Goal: Complete application form: Complete application form

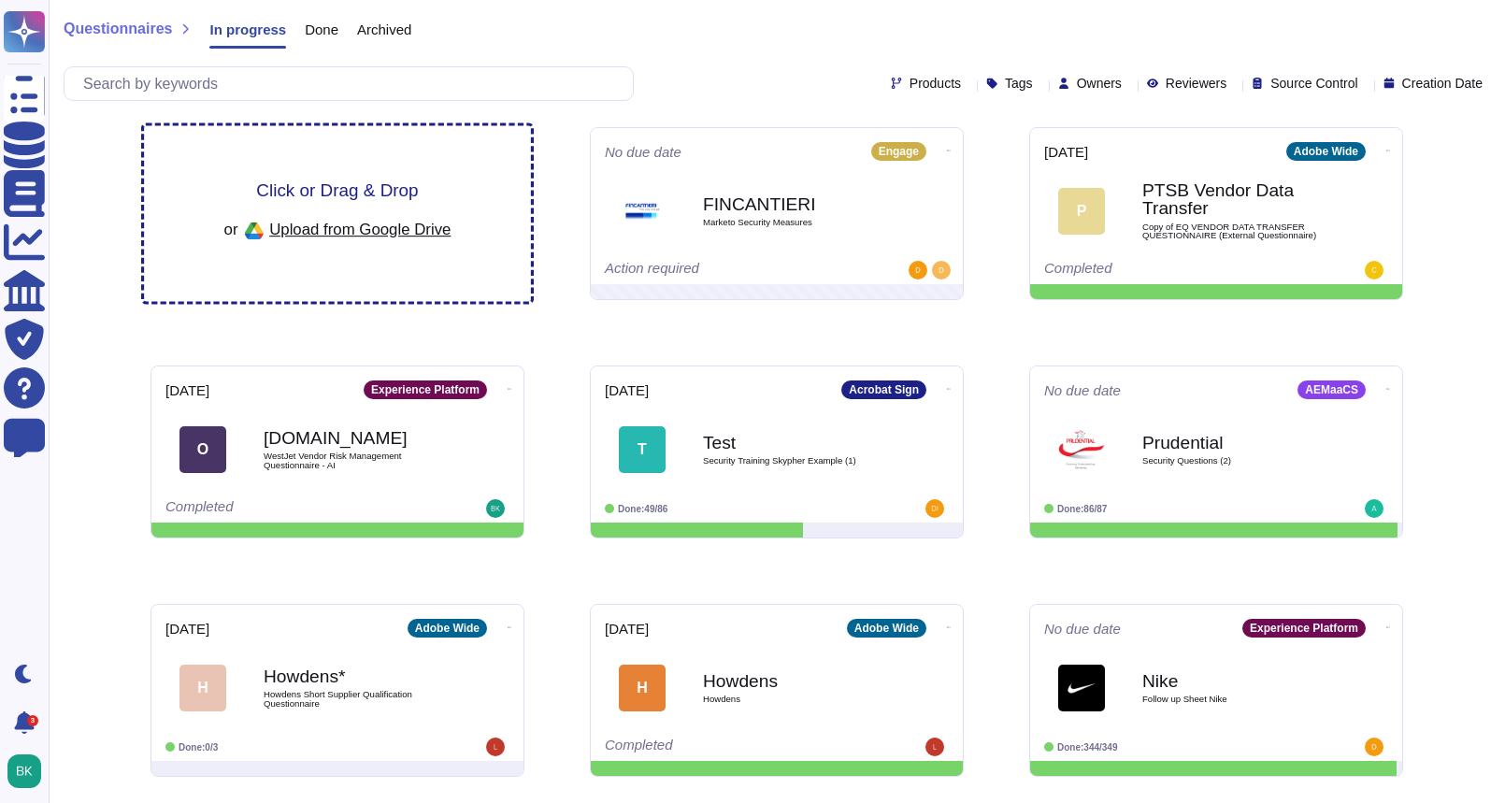
click at [372, 198] on span "Click or Drag & Drop" at bounding box center [337, 190] width 162 height 18
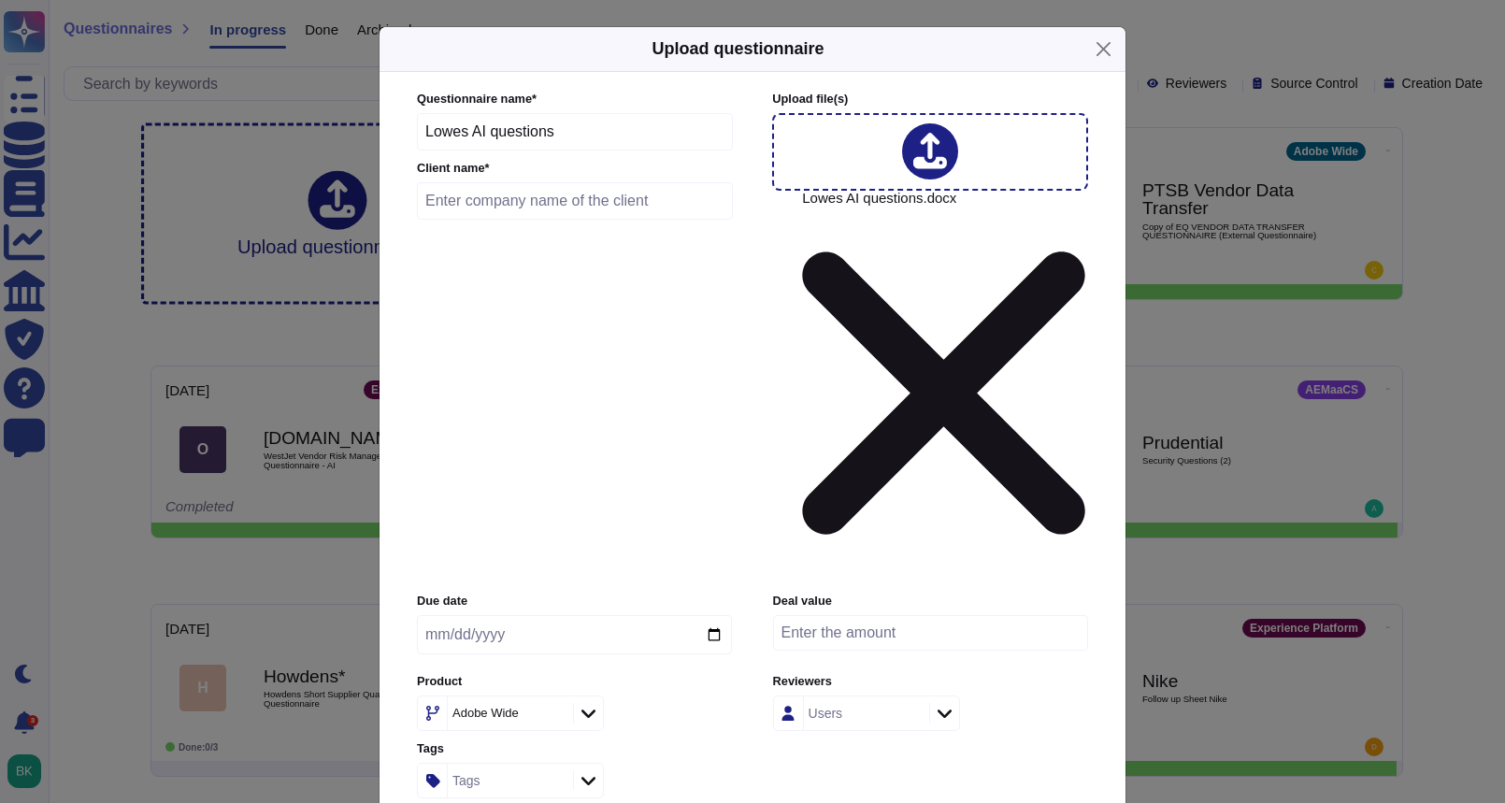
click at [494, 220] on input "text" at bounding box center [575, 200] width 316 height 37
type input "Lowes"
click at [706, 615] on input "date" at bounding box center [574, 634] width 315 height 39
type input "[DATE]"
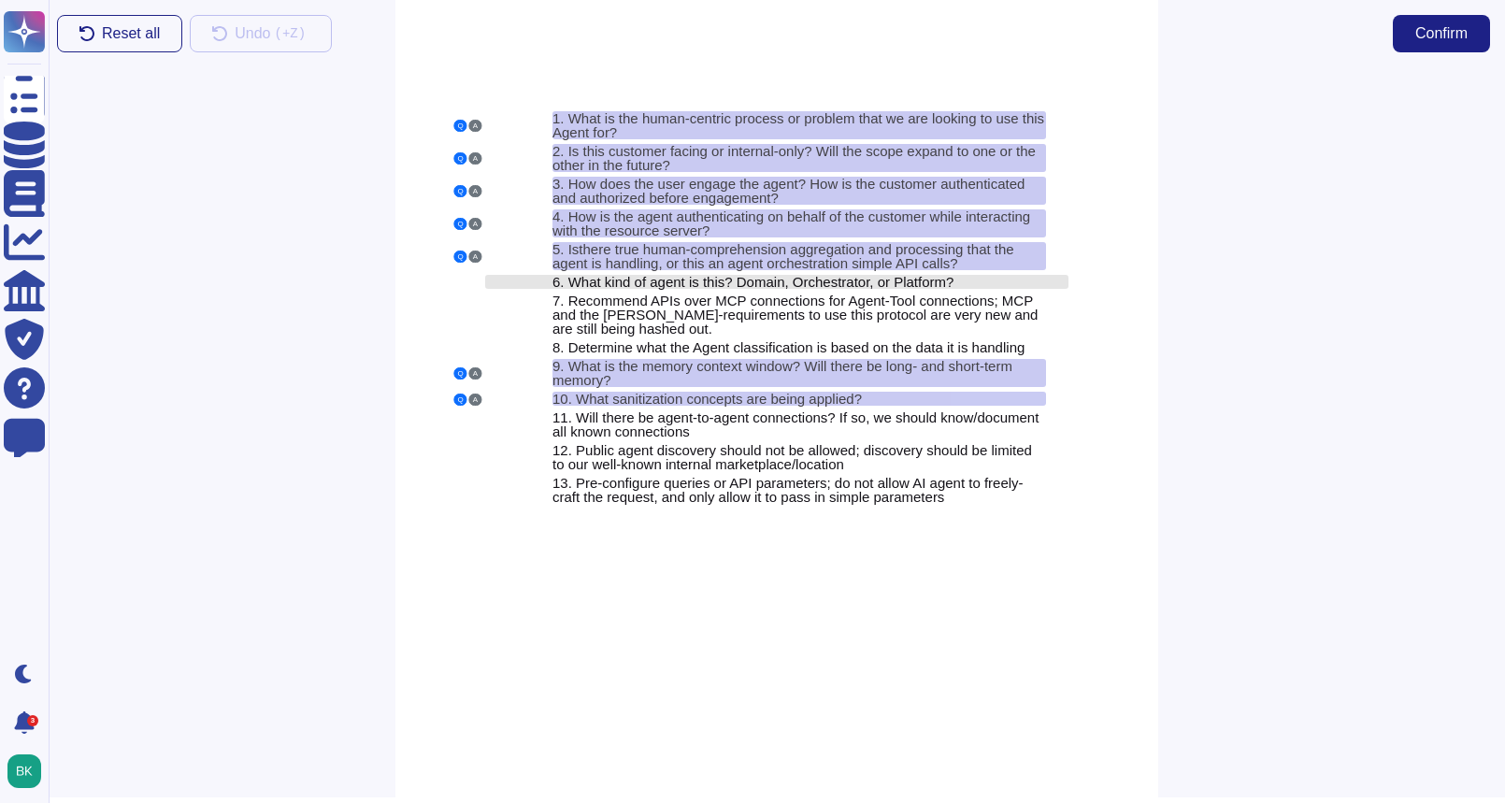
click at [577, 280] on span "What kind of agent is this? Domain, Orchestrator, or Platform?" at bounding box center [761, 282] width 386 height 16
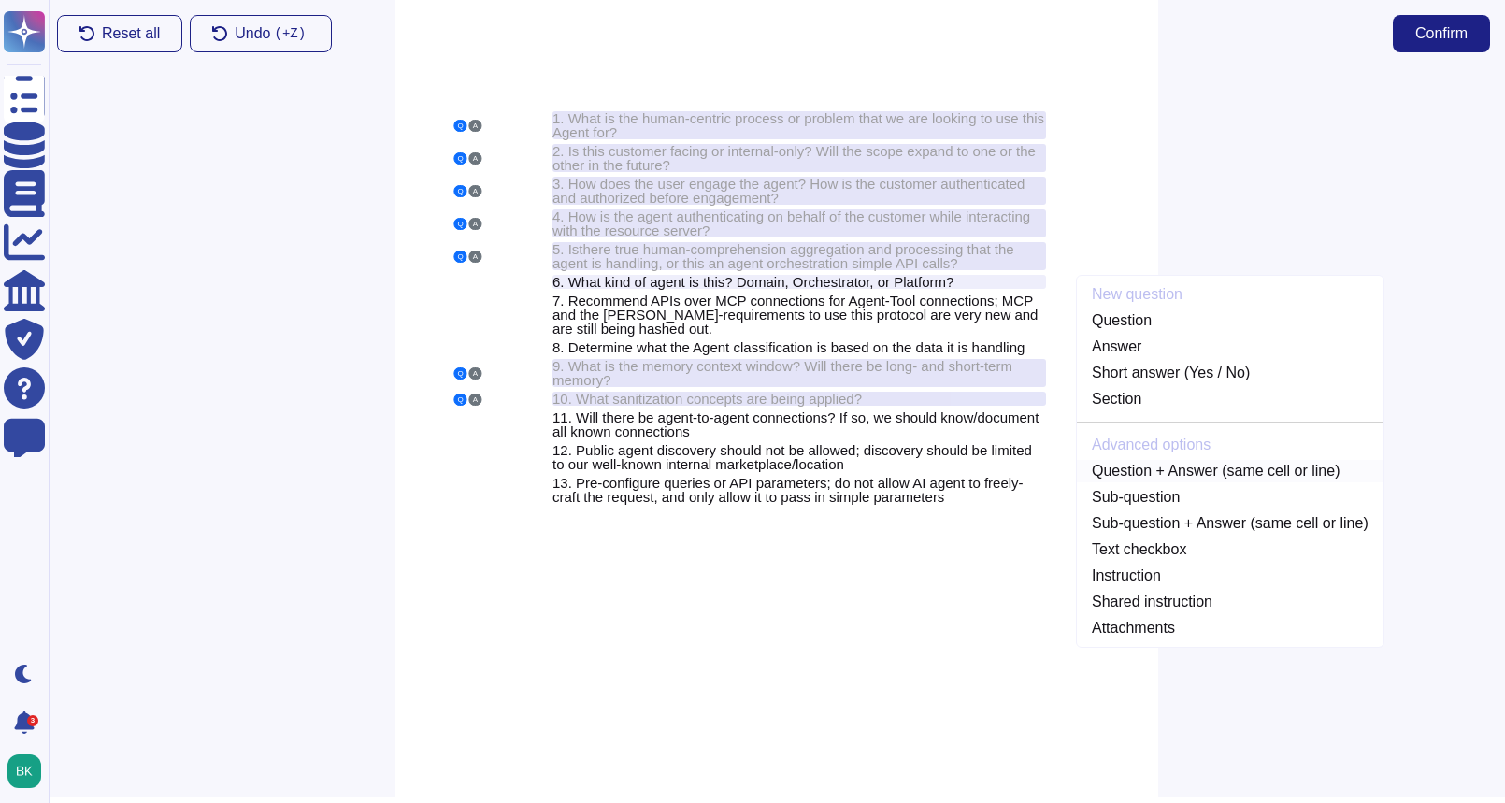
click at [1160, 474] on link "Question + Answer (same cell or line)" at bounding box center [1230, 471] width 307 height 22
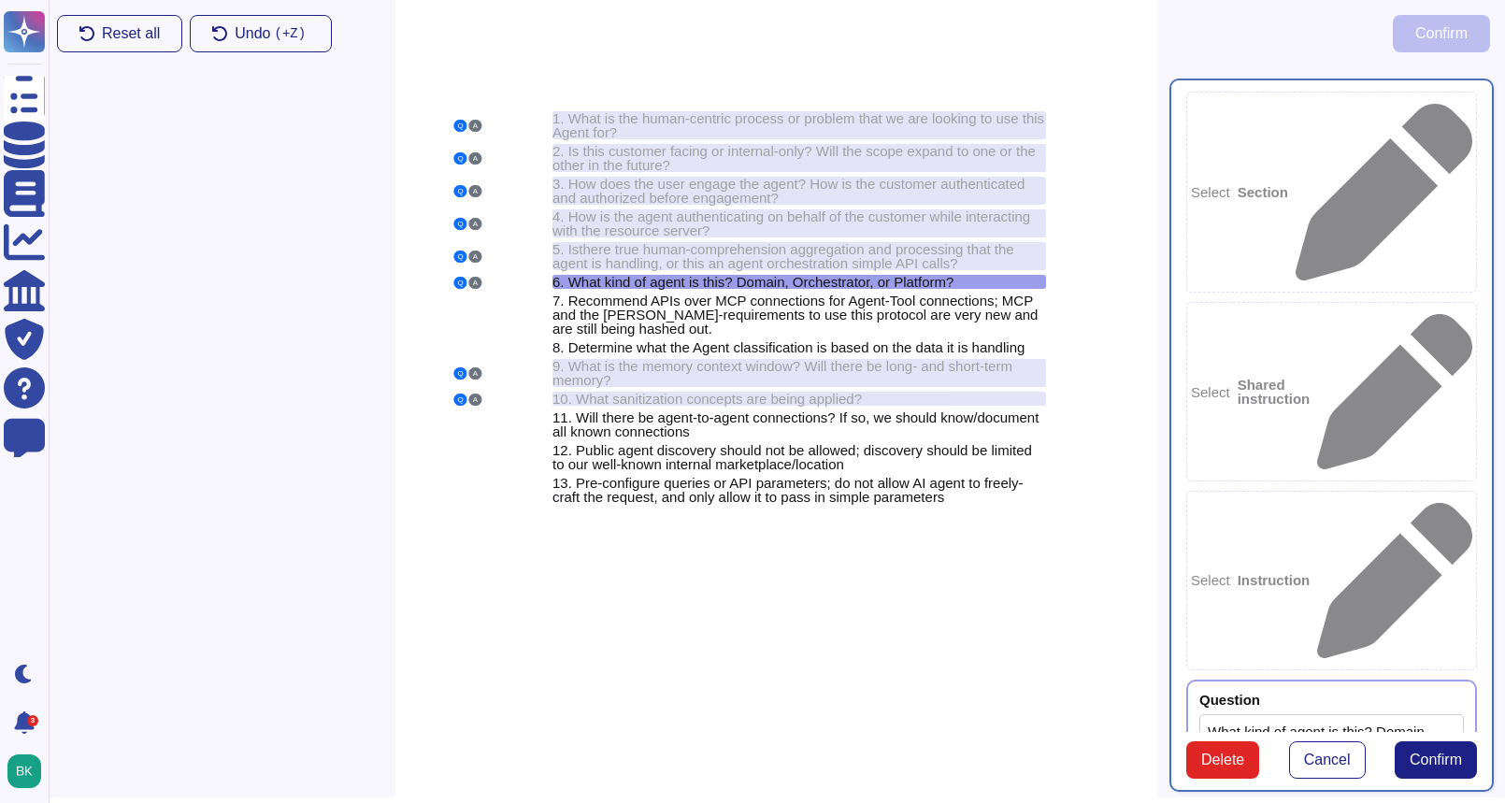
type textarea "What kind of agent is this? Domain, Orchestrator, or Platform?"
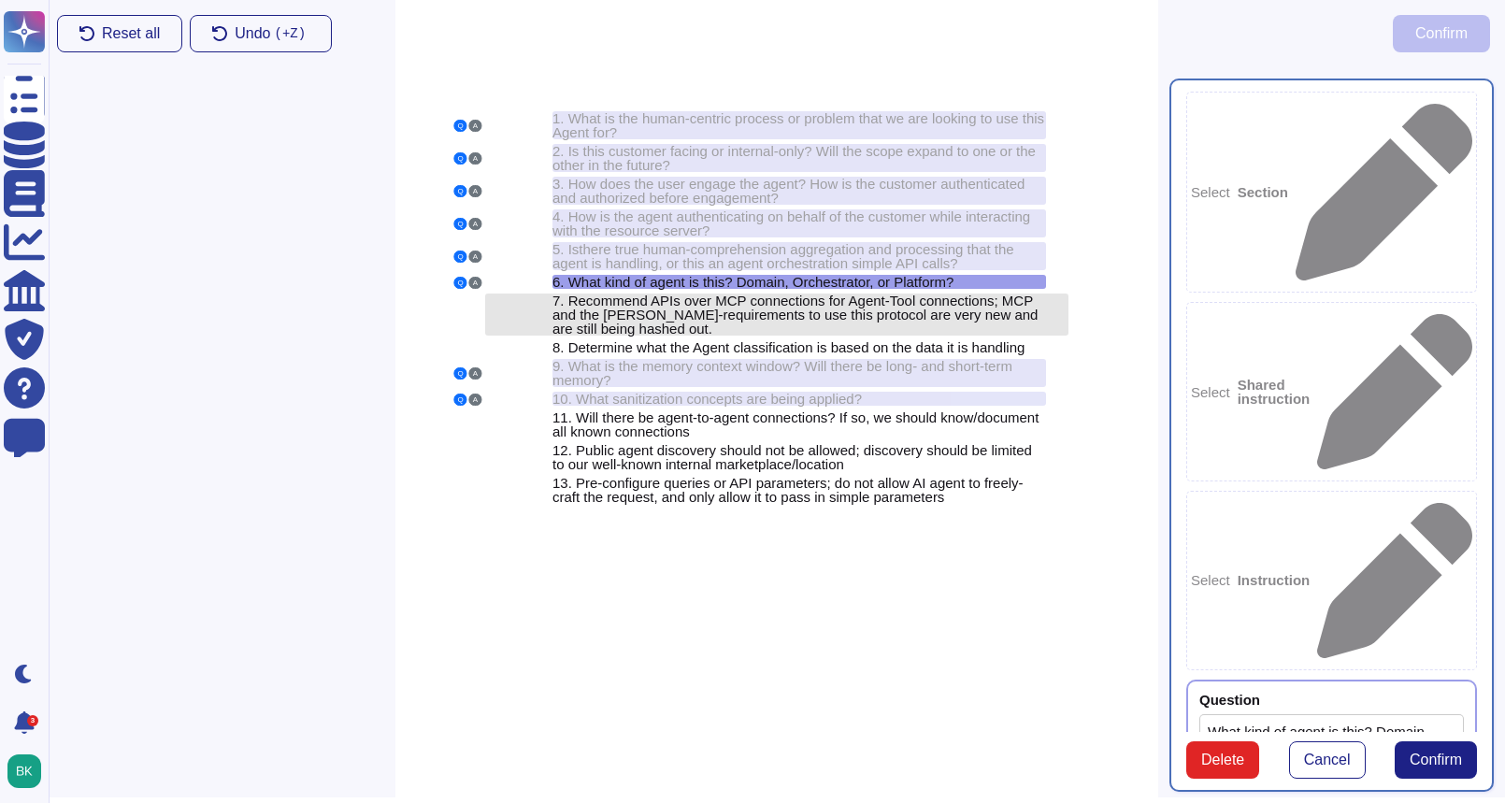
click at [586, 306] on span "Recommend APIs over MCP connections for Agent-Tool connections; MCP and the [PE…" at bounding box center [795, 315] width 485 height 44
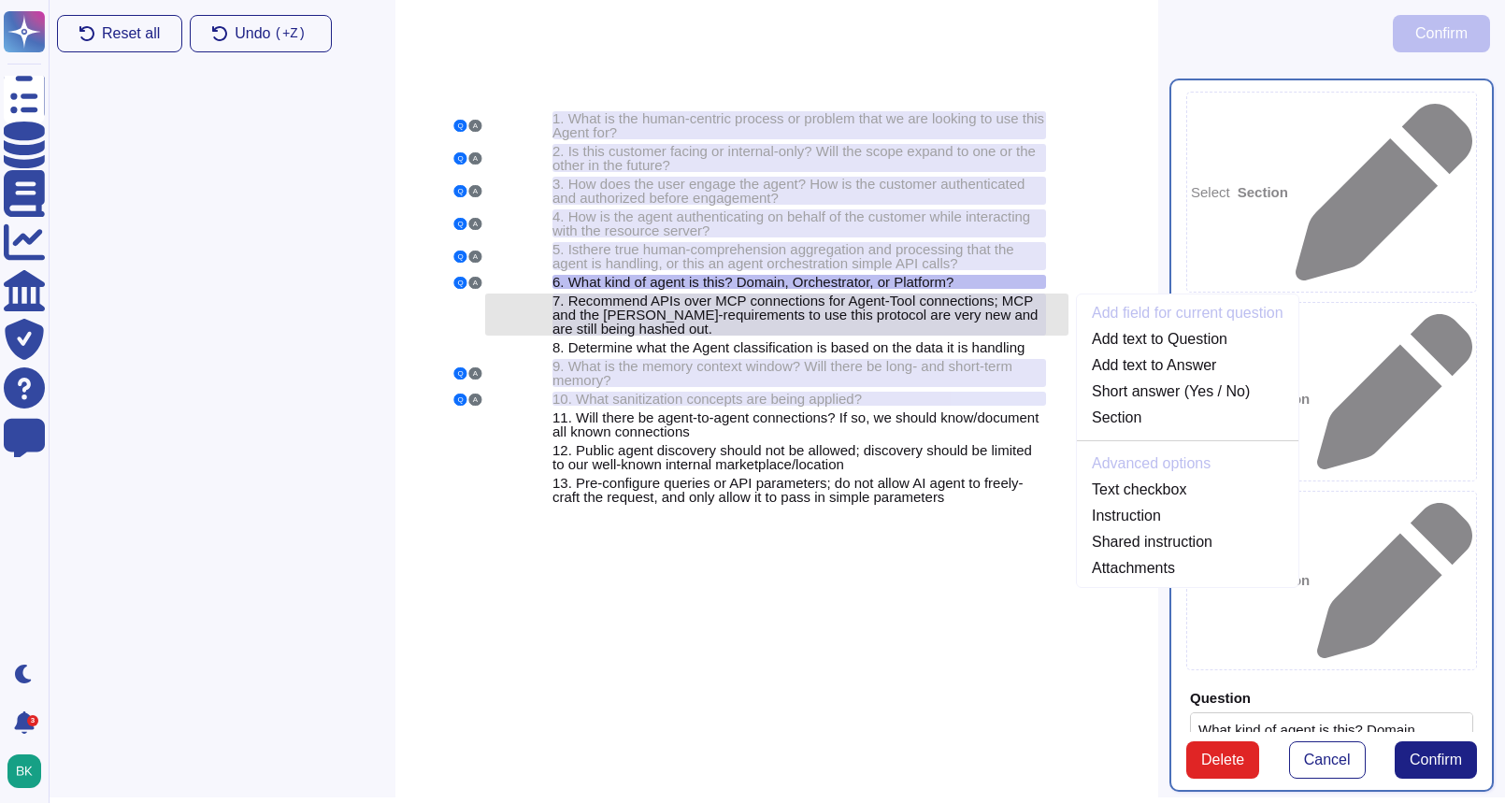
click at [693, 322] on span "Recommend APIs over MCP connections for Agent-Tool connections; MCP and the [PE…" at bounding box center [795, 315] width 485 height 44
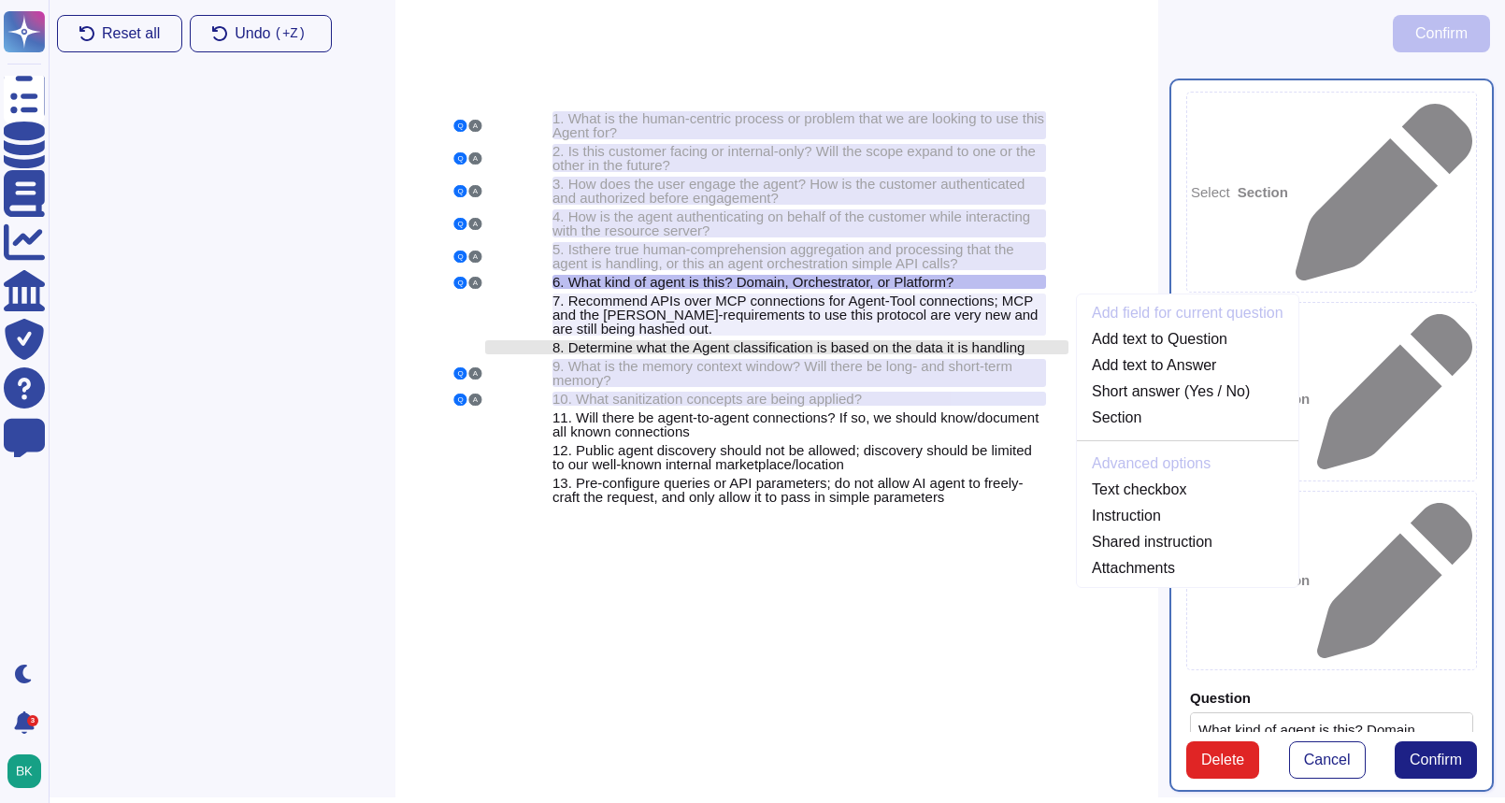
click at [674, 352] on span "Determine what the Agent classification is based on the data it is handling" at bounding box center [796, 347] width 457 height 16
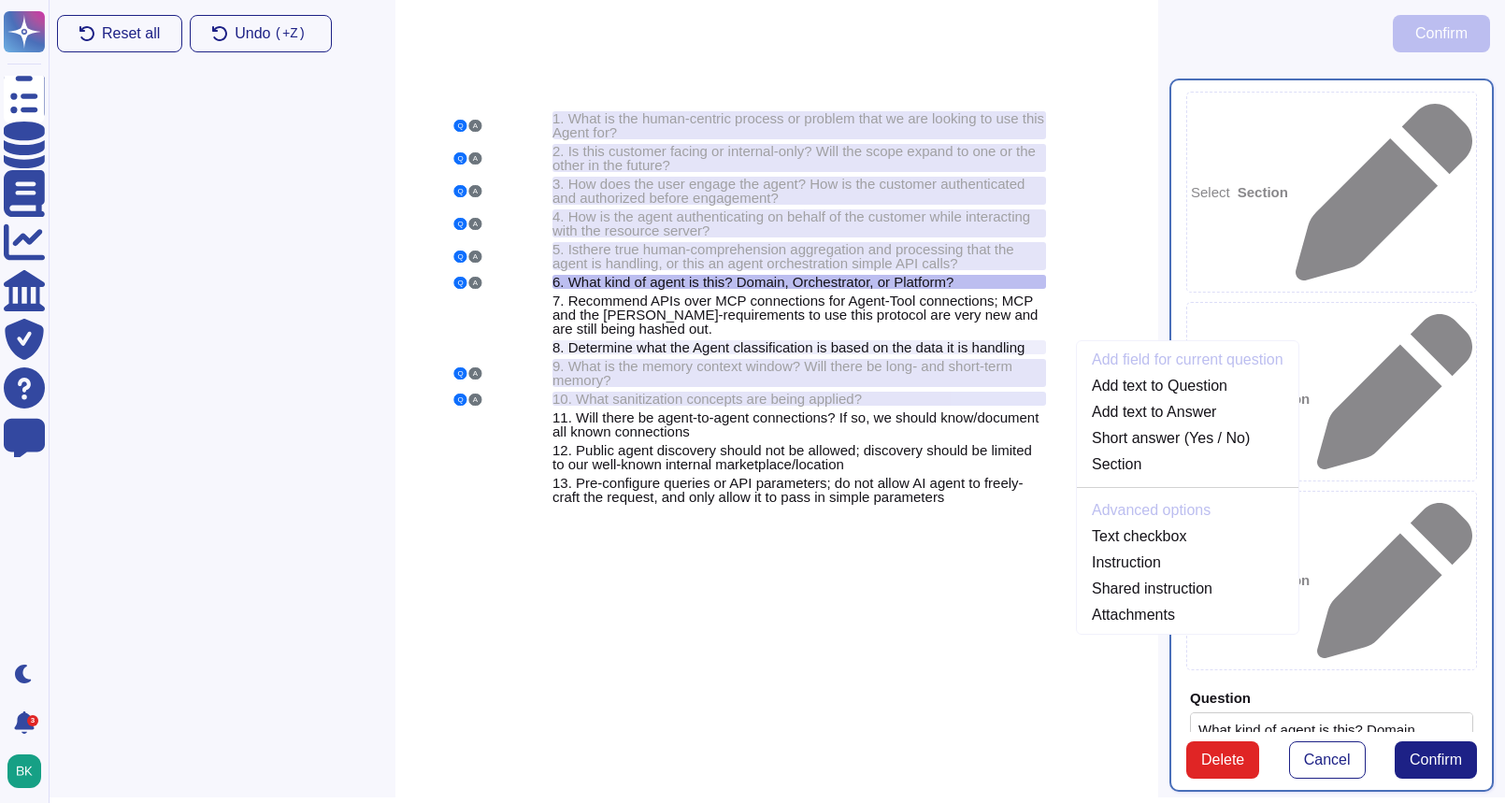
click at [722, 574] on div "Q A 1. What is the human-centric process or problem that we are looking to use …" at bounding box center [777, 395] width 763 height 803
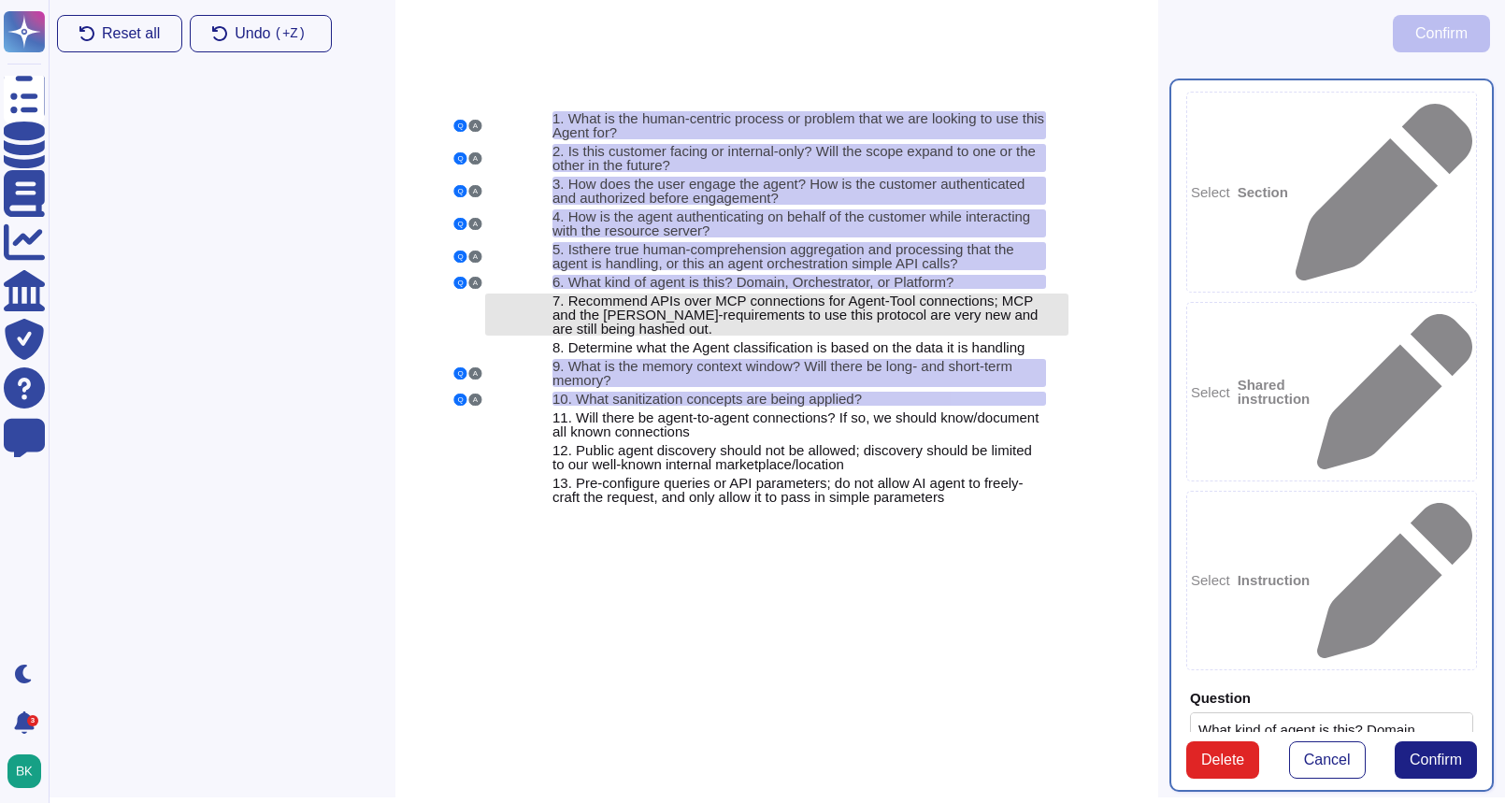
click at [634, 310] on span "Recommend APIs over MCP connections for Agent-Tool connections; MCP and the [PE…" at bounding box center [795, 315] width 485 height 44
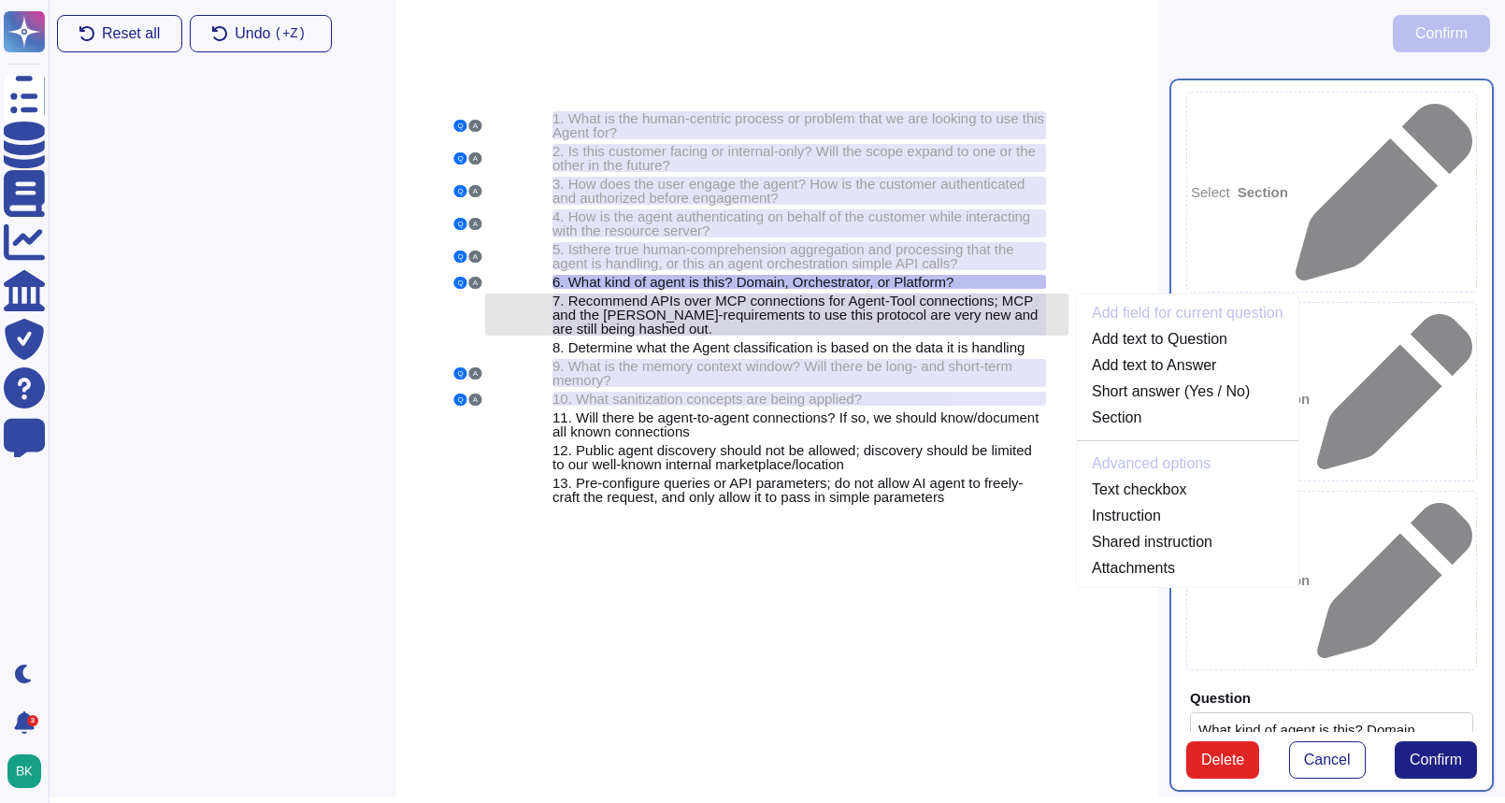
click at [643, 310] on span "Recommend APIs over MCP connections for Agent-Tool connections; MCP and the [PE…" at bounding box center [795, 315] width 485 height 44
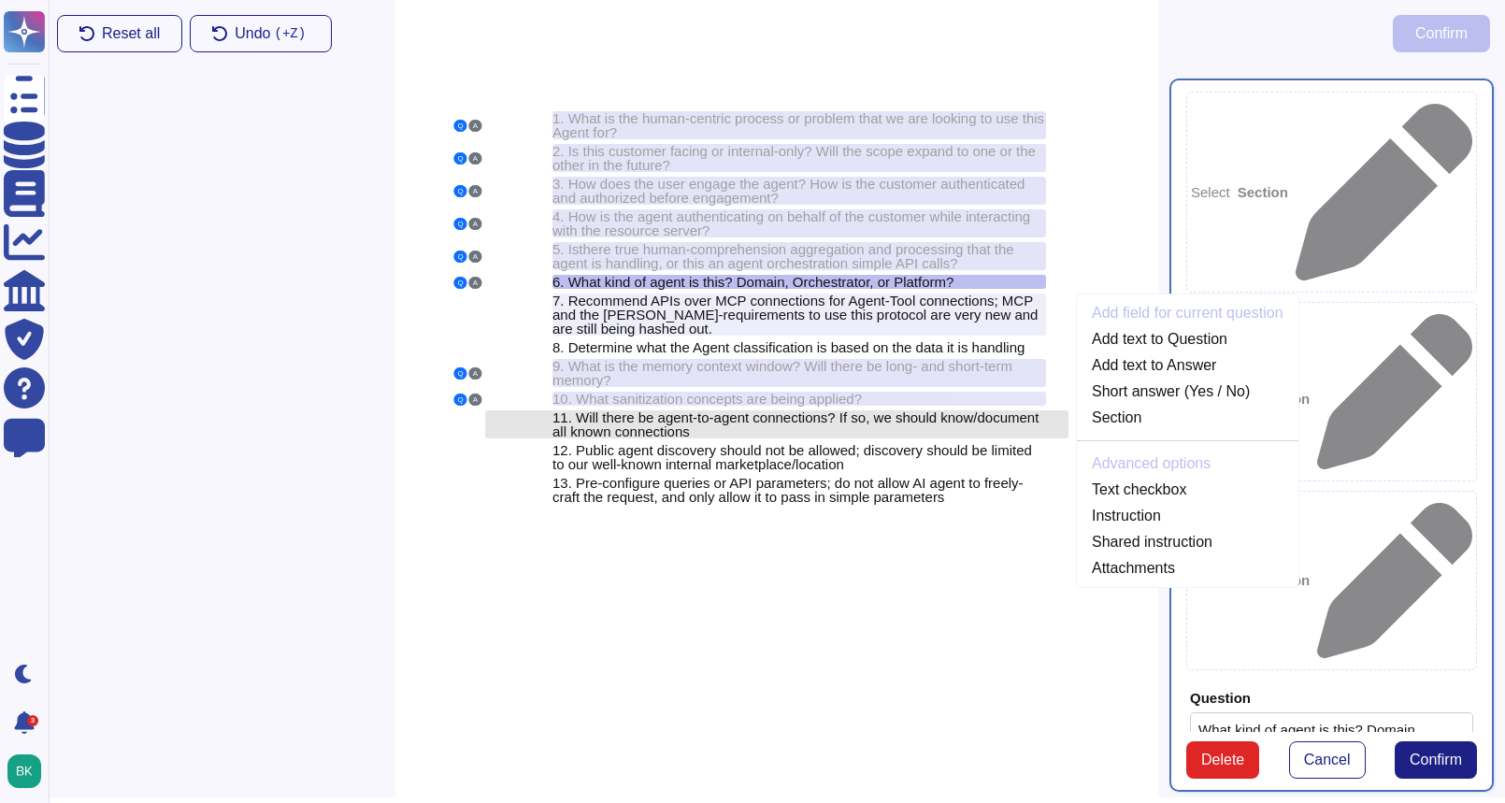
click at [588, 439] on span "Will there be agent-to-agent connections? If so, we should know/document all kn…" at bounding box center [796, 425] width 486 height 30
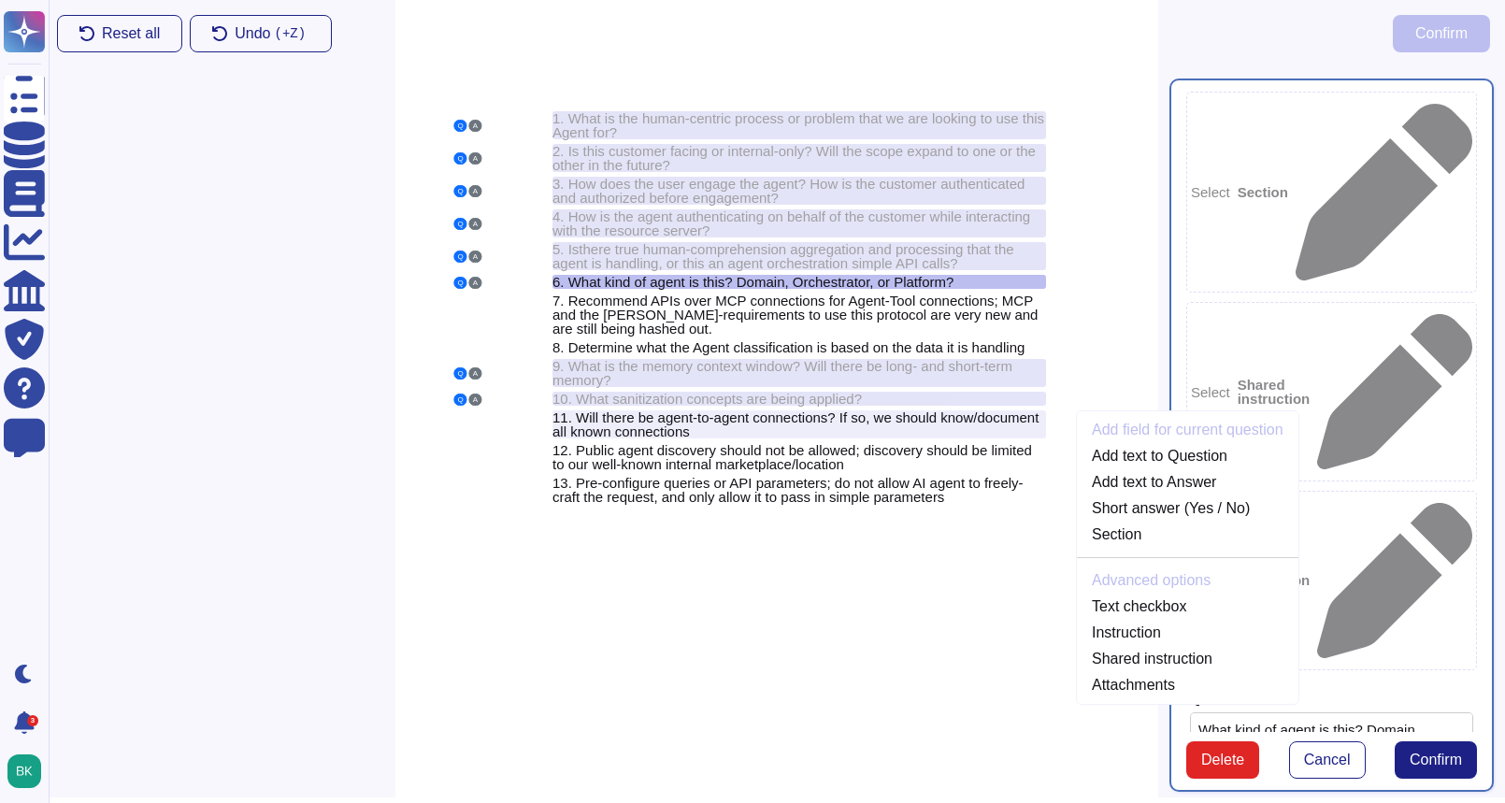
click at [1108, 278] on div "Q A 1. What is the human-centric process or problem that we are looking to use …" at bounding box center [777, 395] width 763 height 803
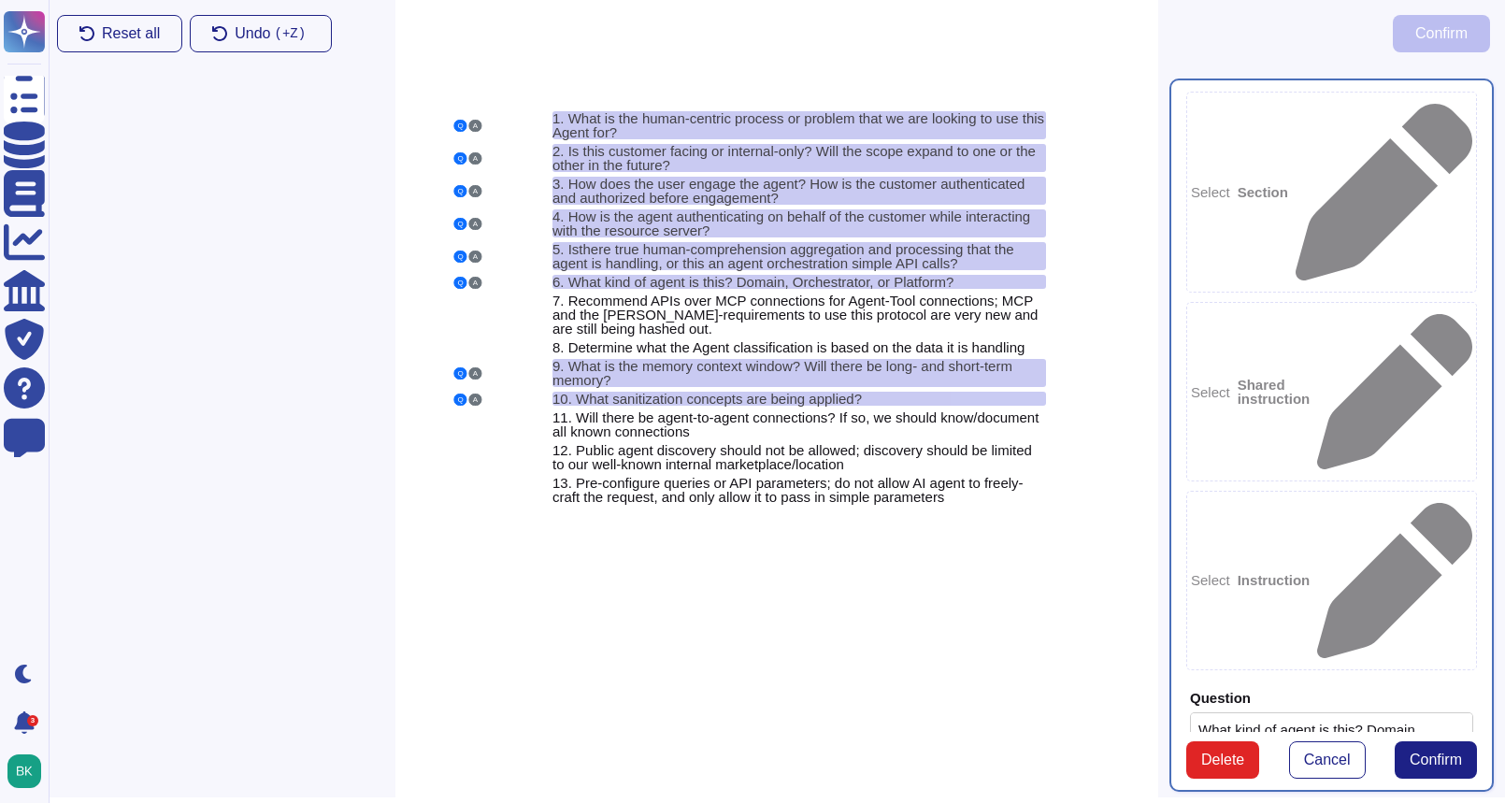
click at [1275, 56] on div "Reset all Undo ( +Z) Confirm" at bounding box center [773, 33] width 1463 height 67
click at [1433, 753] on span "Confirm" at bounding box center [1436, 760] width 52 height 15
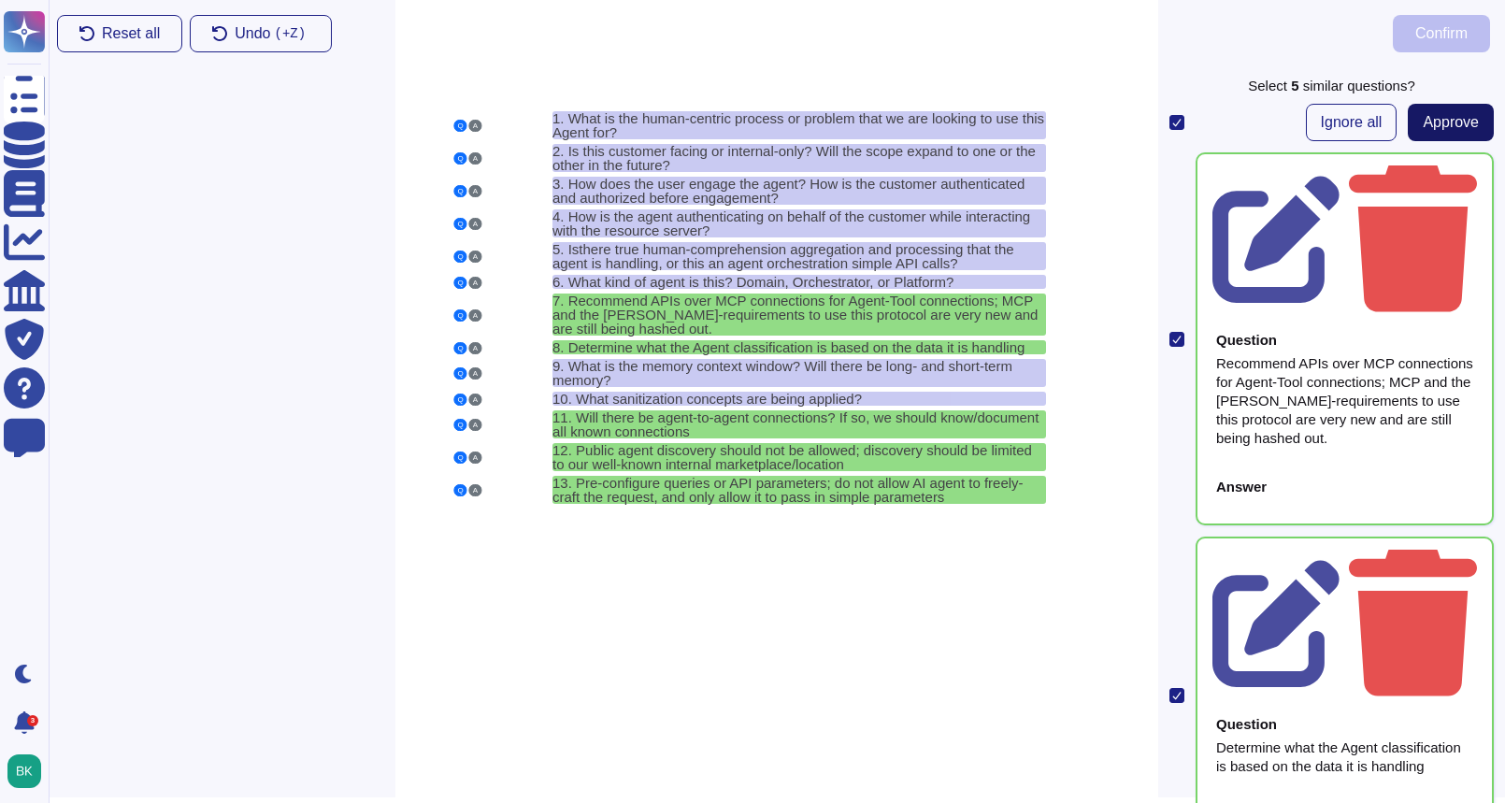
click at [1475, 122] on span "Approve" at bounding box center [1451, 122] width 56 height 15
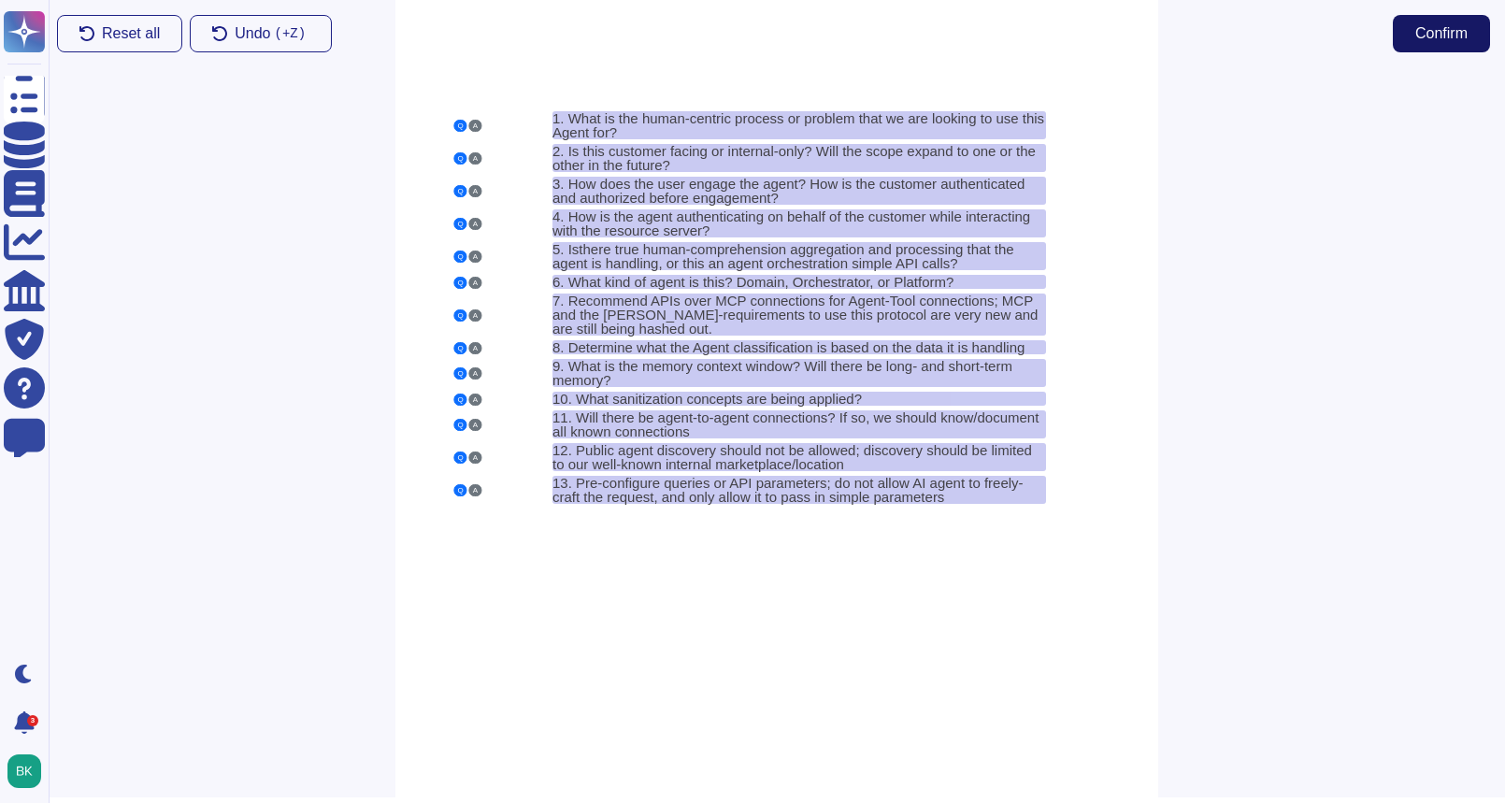
click at [1454, 28] on span "Confirm" at bounding box center [1442, 33] width 52 height 15
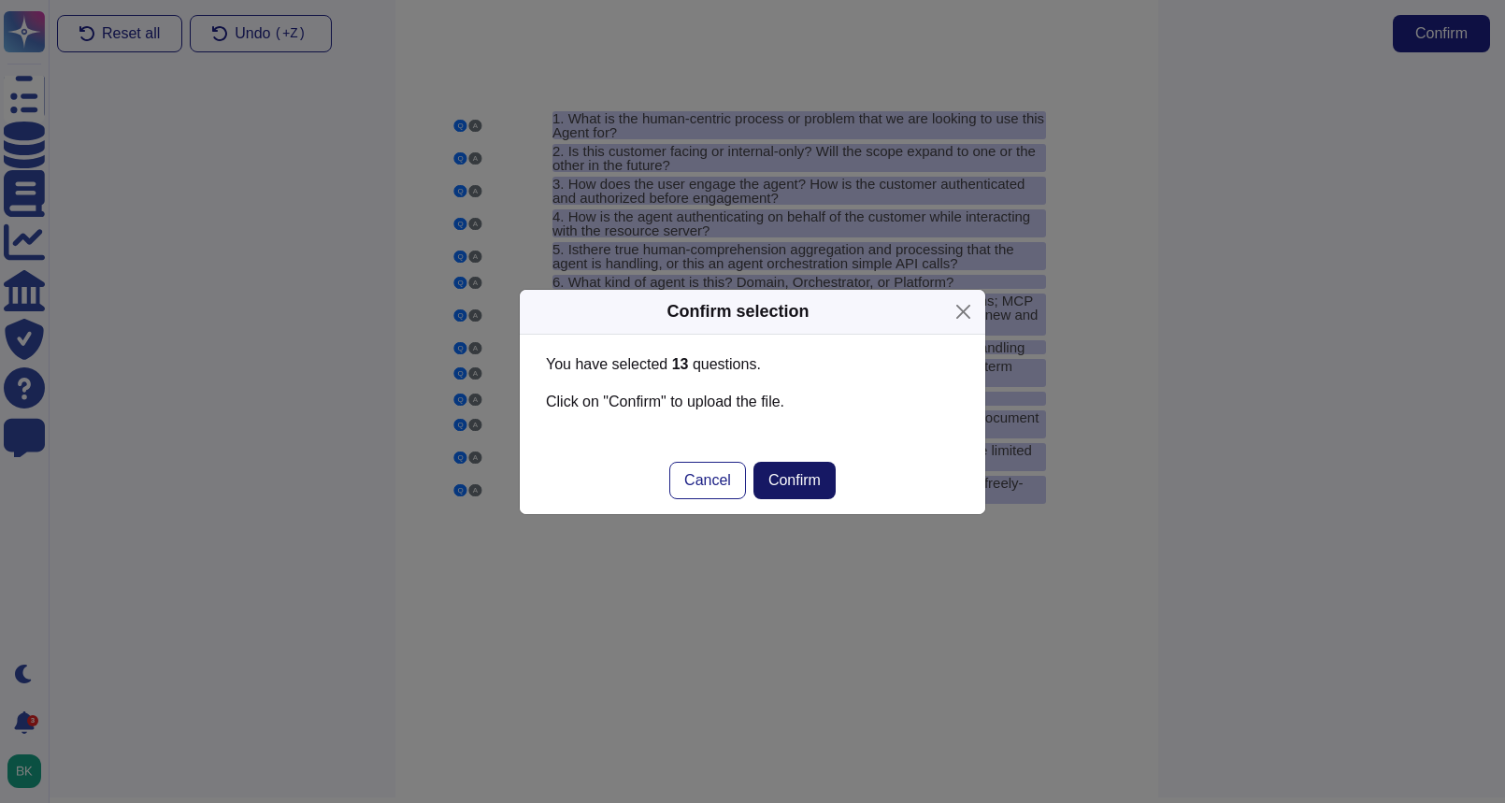
click at [803, 482] on span "Confirm" at bounding box center [795, 480] width 52 height 15
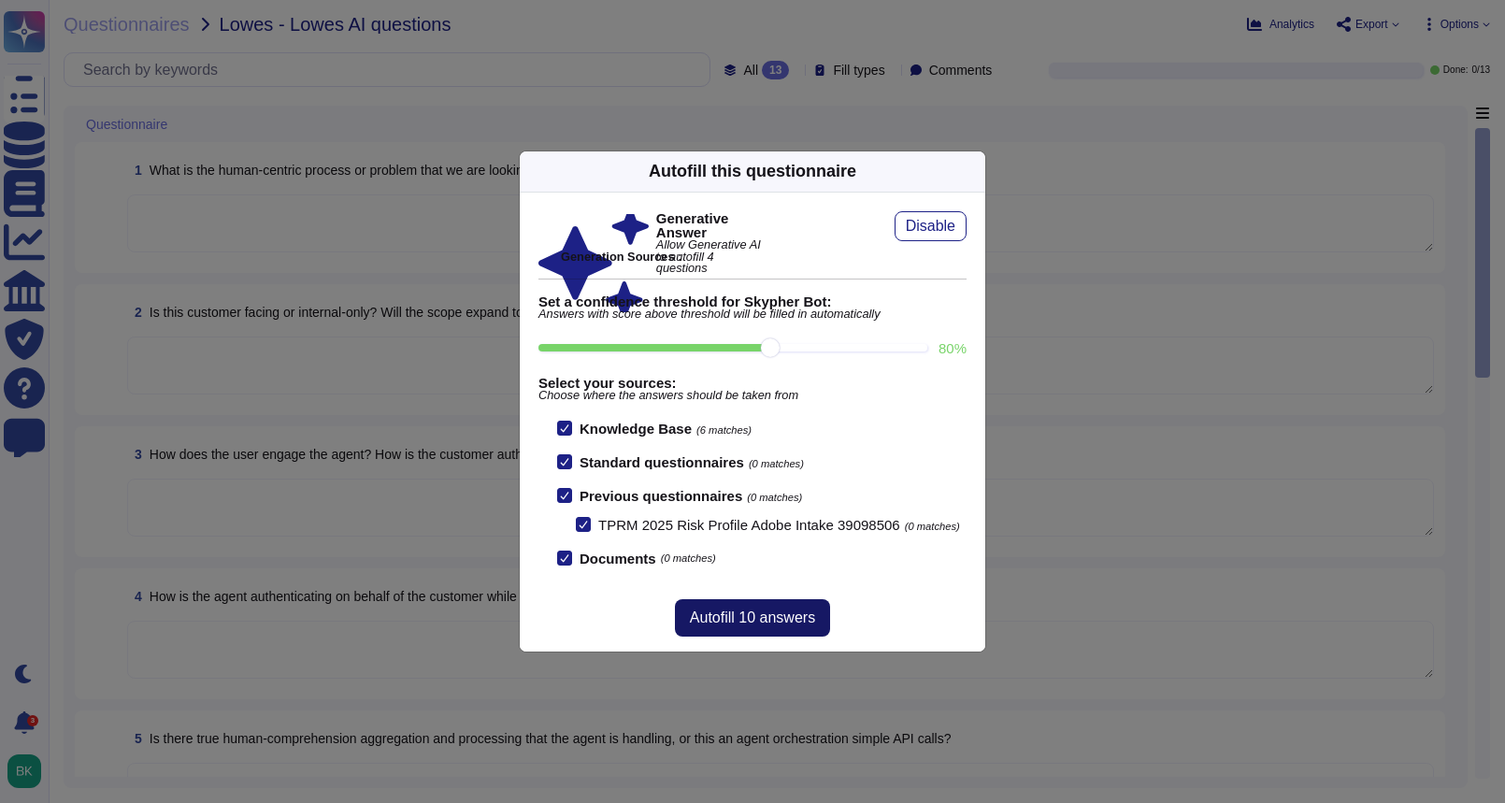
click at [775, 620] on span "Autofill 10 answers" at bounding box center [752, 618] width 125 height 15
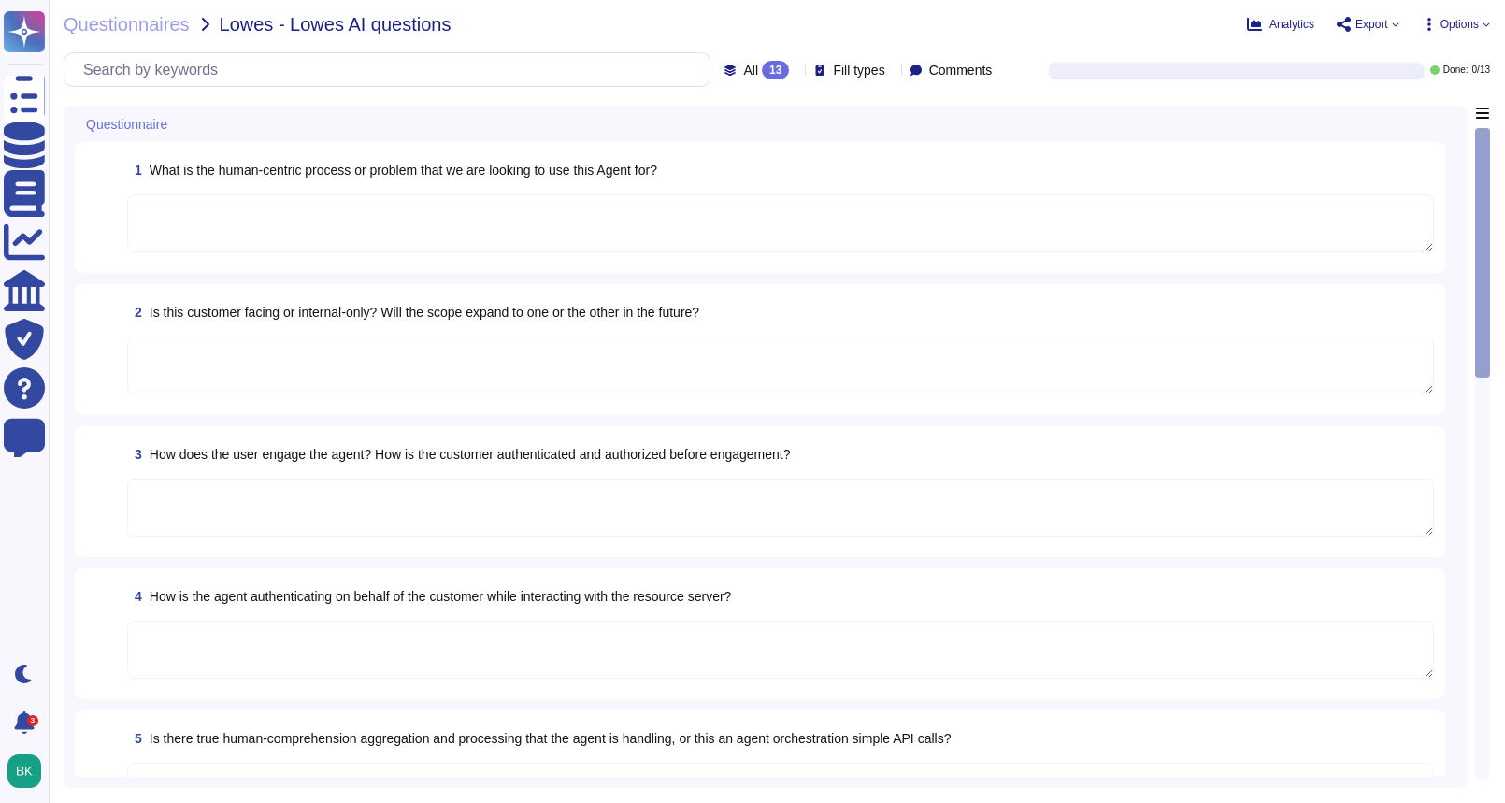
type textarea "As the data controller, you will determine the personal data that Adobe process…"
type textarea "The application is customer-facing, as SaaS administrators and end users access…"
type textarea "Customers engage the agent through the Adobe Admin Console, which provides a se…"
type textarea "The agent authenticates on behalf of the customer by using OAuth 2.0 for authen…"
type textarea "Actual product limits for number of API calls is determined based on contractua…"
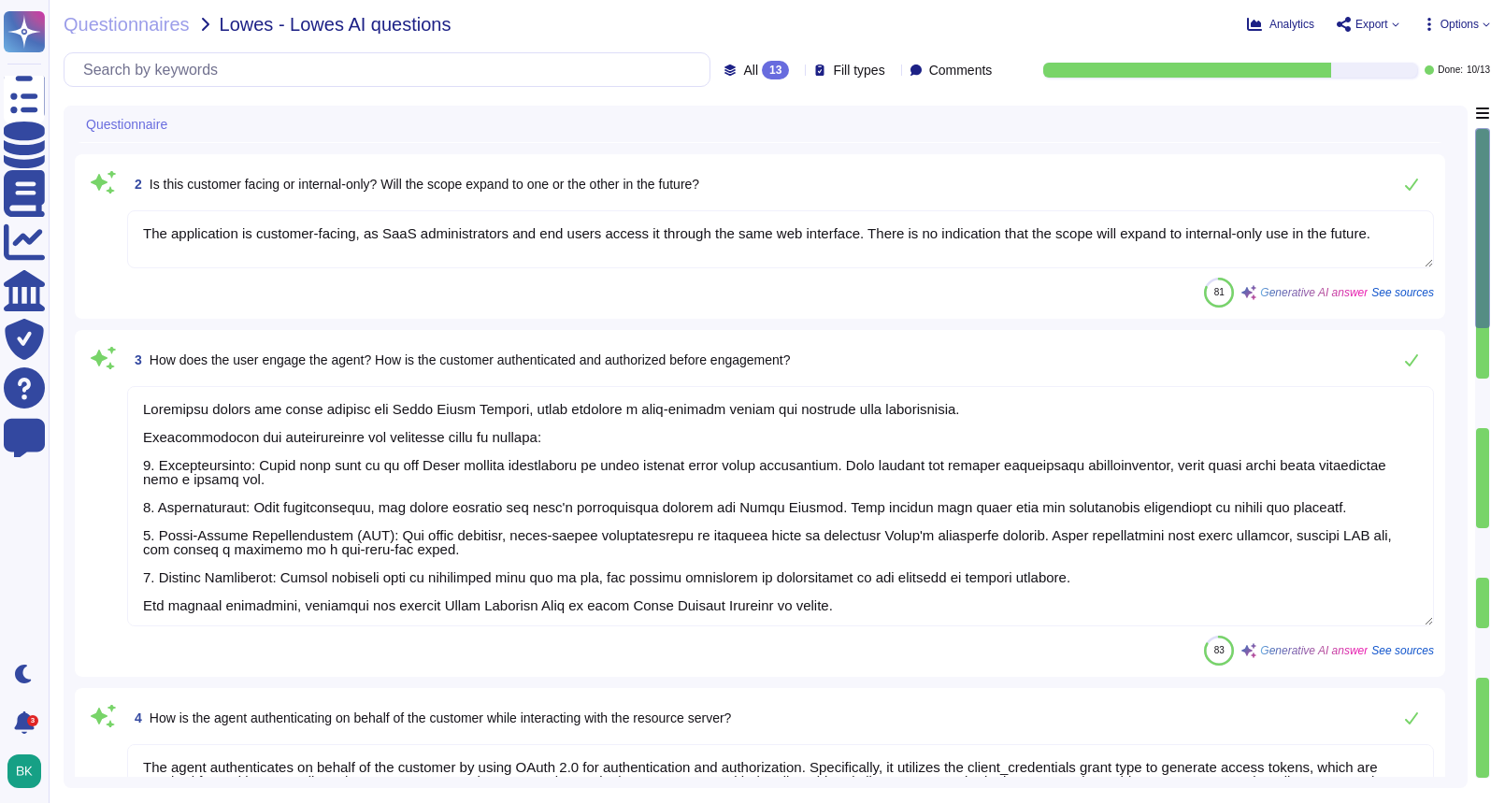
type textarea "Adobe offers several APIs to its clients, enabling them to integrate Adobe serv…"
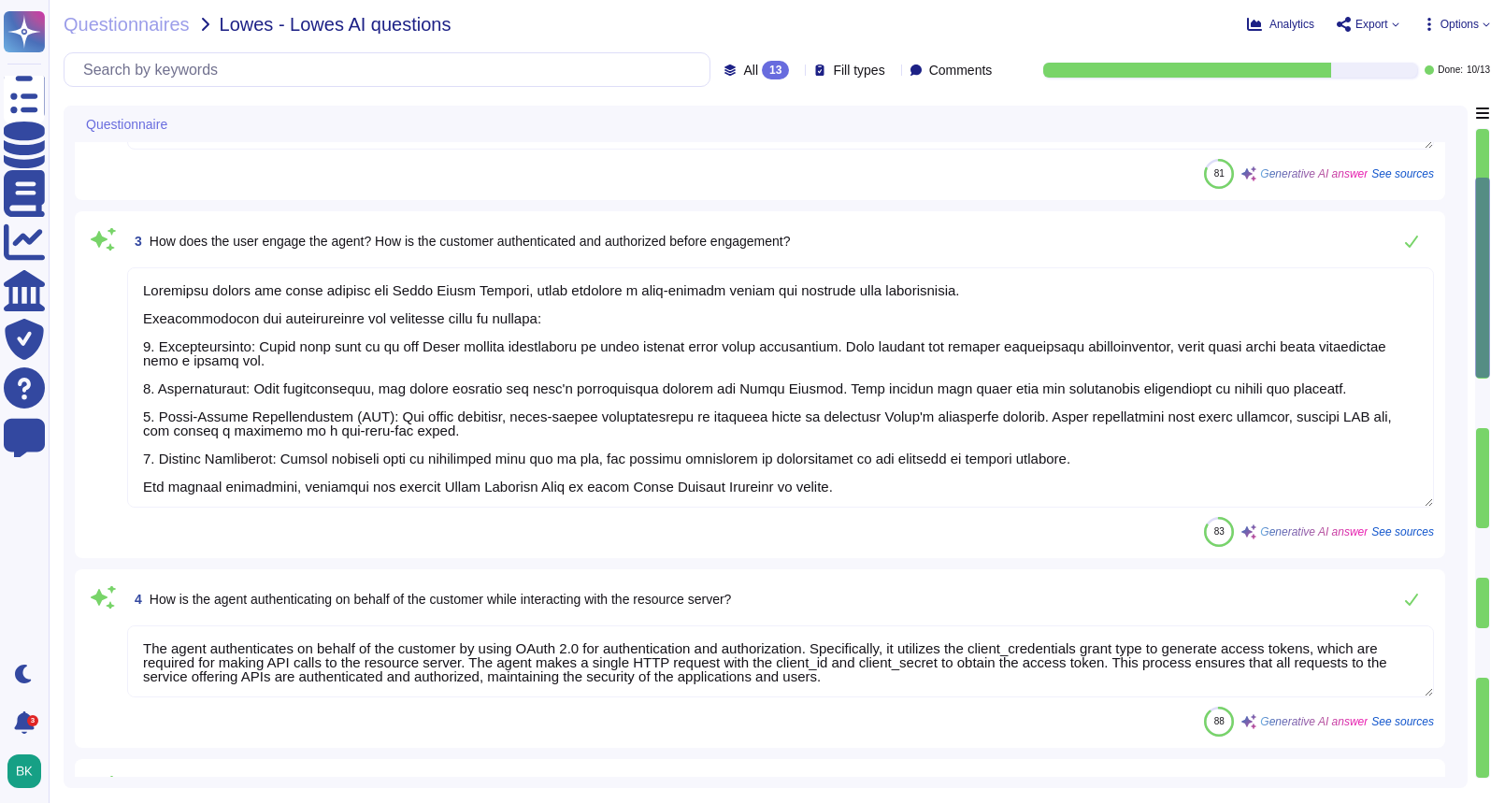
scroll to position [2, 0]
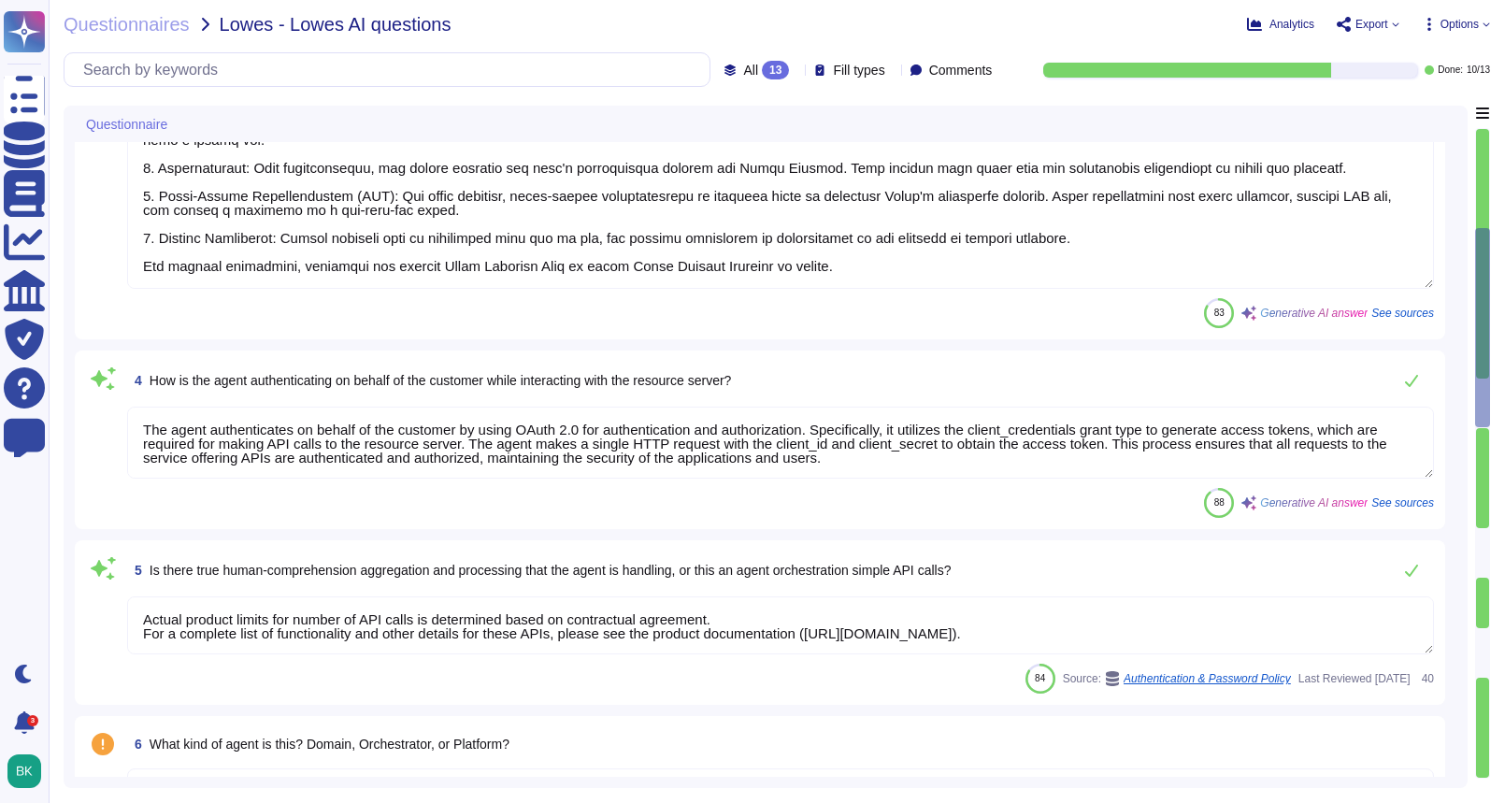
type textarea "All Adobe data collected, processed, transmitted, stored, or destroyed by or on…"
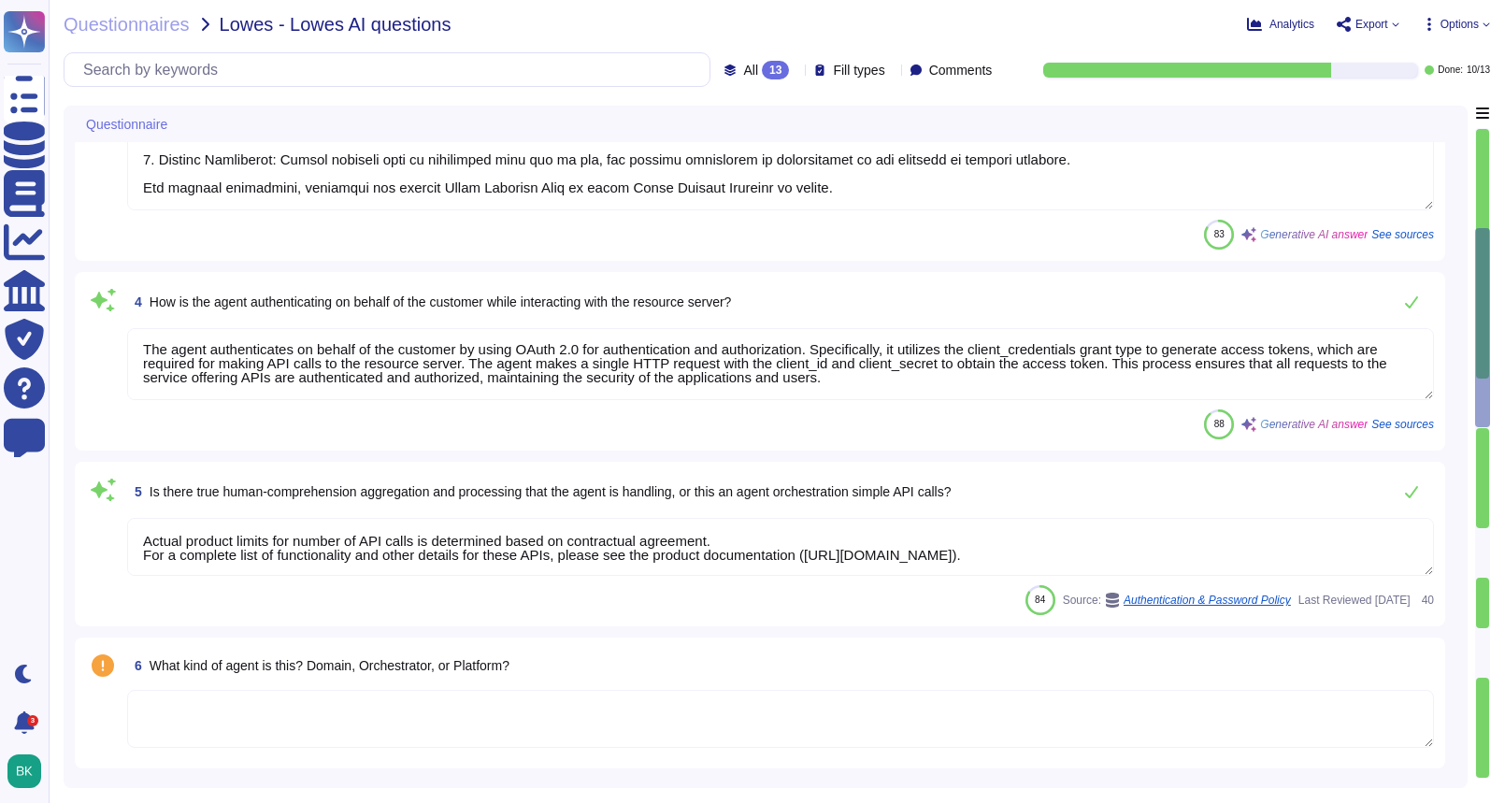
scroll to position [705, 0]
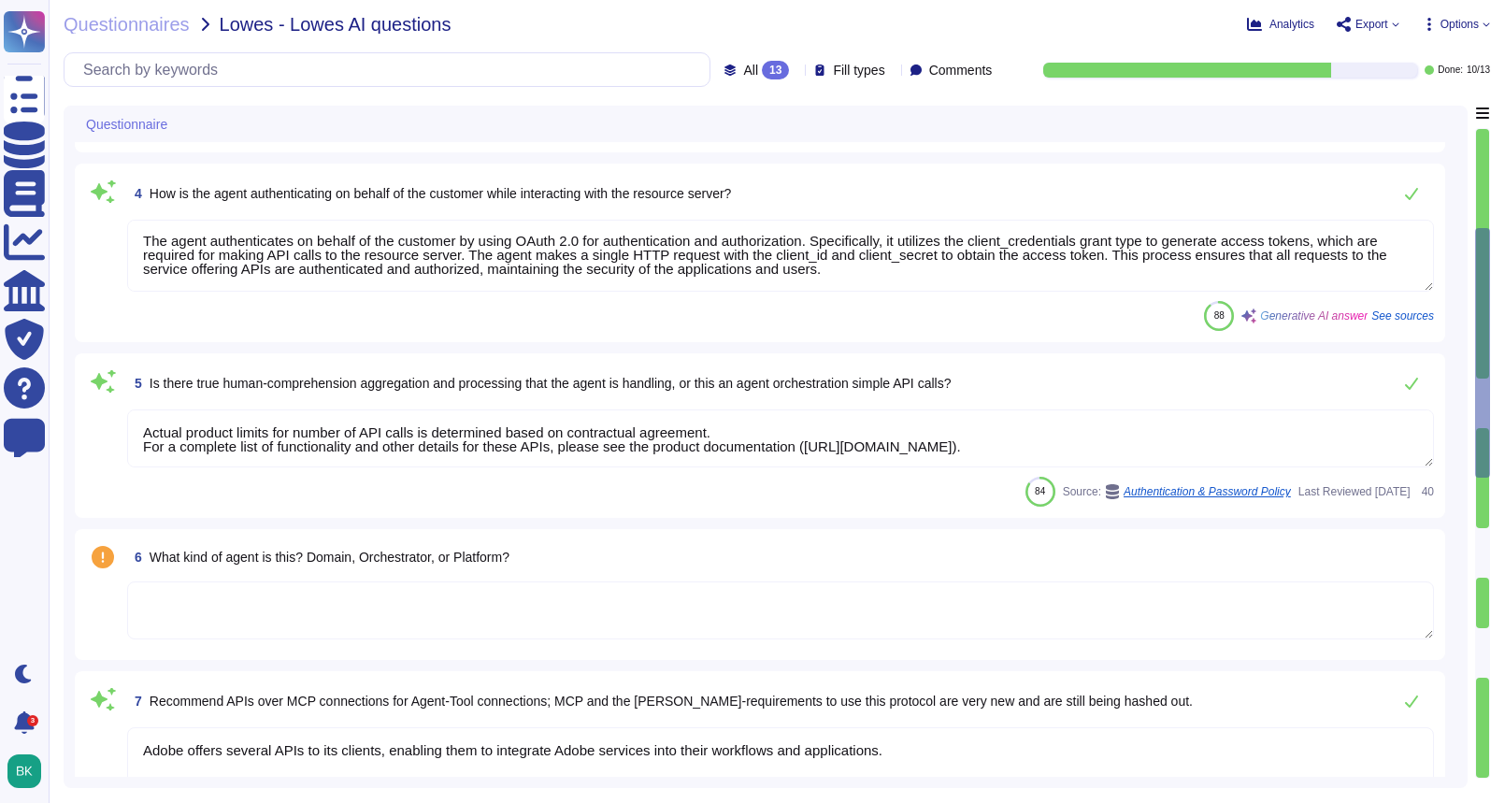
type textarea "Adobe applies several sanitization concepts in its data destruction practices: …"
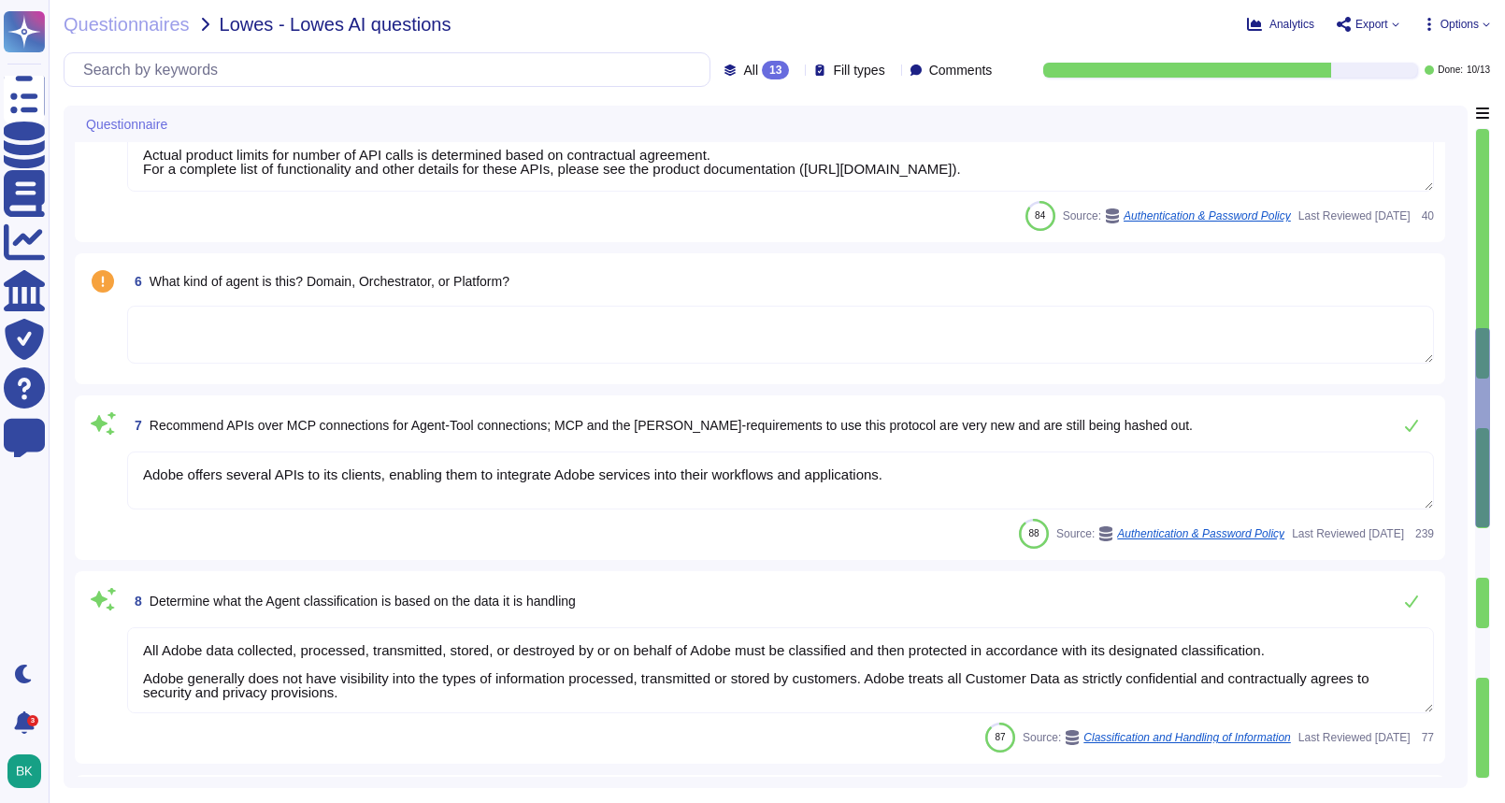
scroll to position [997, 0]
